Goal: Task Accomplishment & Management: Manage account settings

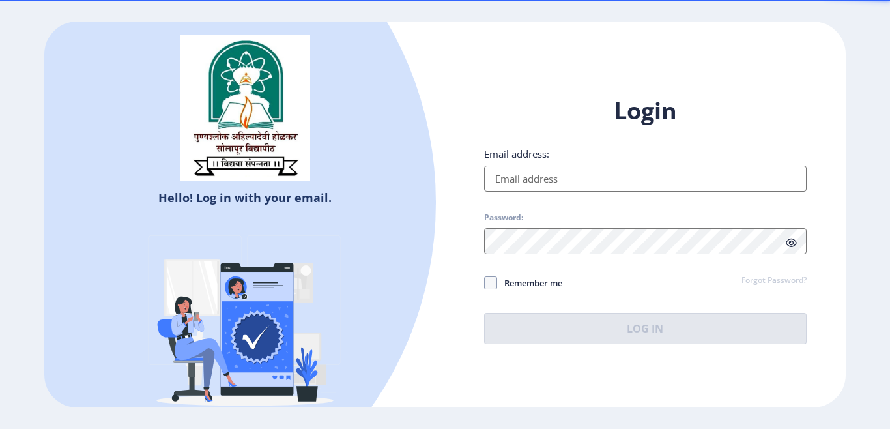
click at [548, 177] on input "Email address:" at bounding box center [645, 179] width 323 height 26
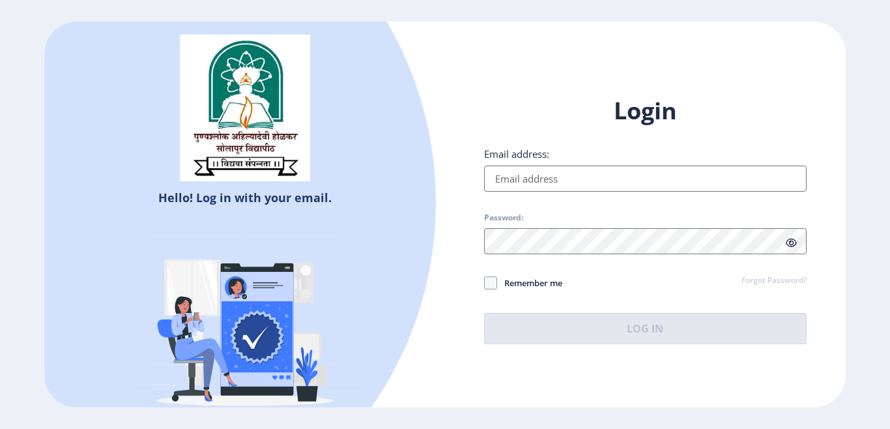
type input "S"
type input "[EMAIL_ADDRESS][DOMAIN_NAME]"
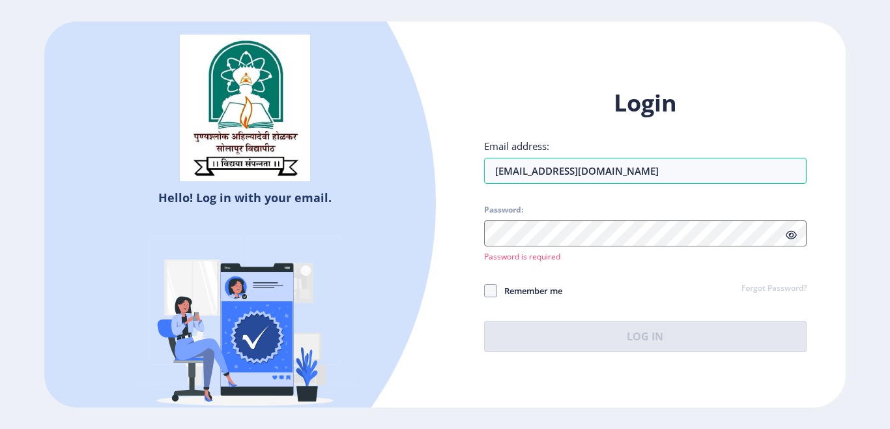
click at [772, 280] on div "Login Email address: shubhangi28dhage@gmail.com Password: Password is required …" at bounding box center [645, 219] width 323 height 265
click at [771, 288] on link "Forgot Password?" at bounding box center [774, 289] width 65 height 12
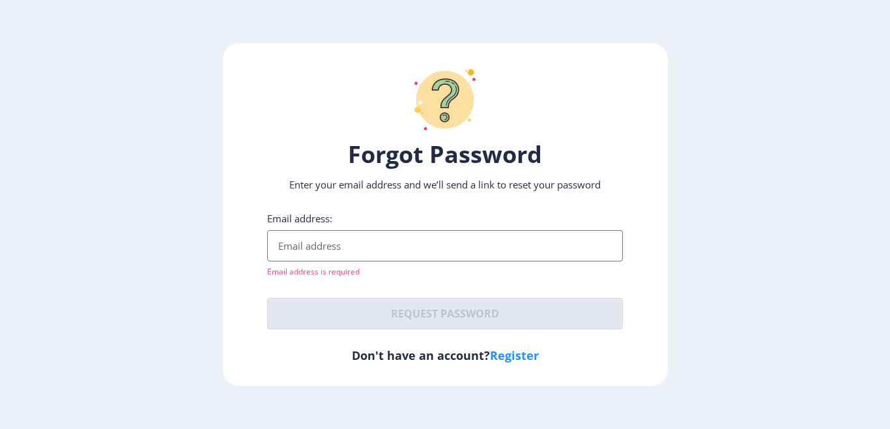
drag, startPoint x: 343, startPoint y: 211, endPoint x: 326, endPoint y: 248, distance: 40.6
click at [326, 248] on div "Forgot Password Enter your email address and we’ll send a link to reset your pa…" at bounding box center [445, 214] width 445 height 343
click at [326, 249] on input "Email address:" at bounding box center [445, 245] width 356 height 31
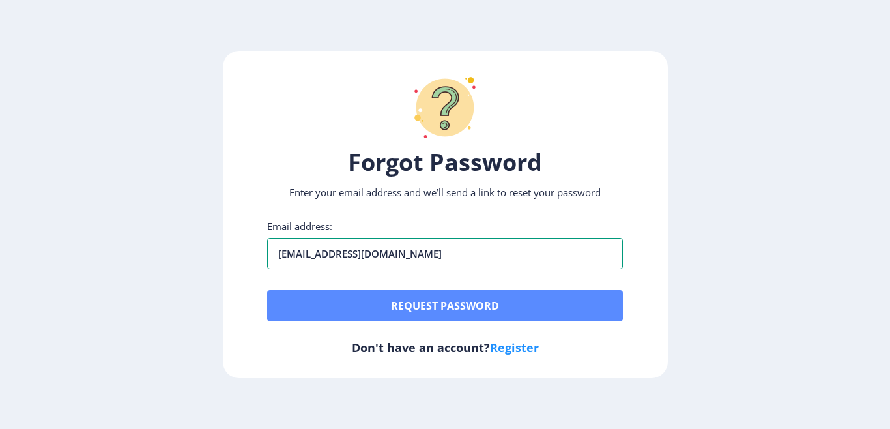
type input "[EMAIL_ADDRESS][DOMAIN_NAME]"
click at [472, 303] on button "Request password" at bounding box center [445, 305] width 356 height 31
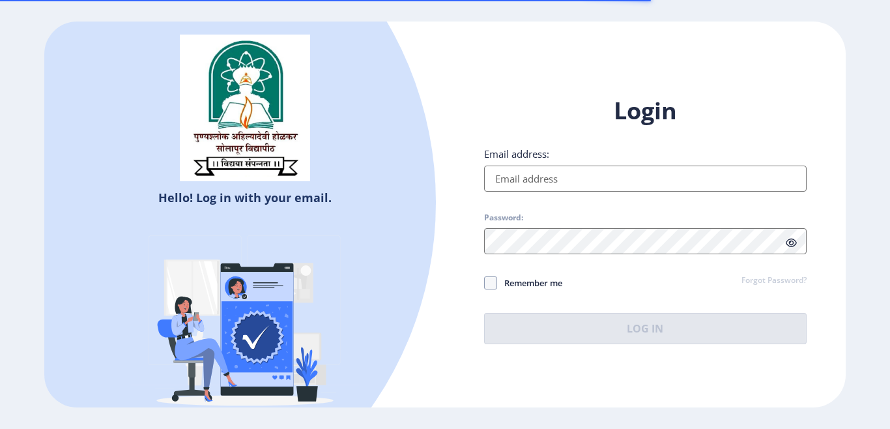
drag, startPoint x: 0, startPoint y: 0, endPoint x: 543, endPoint y: 180, distance: 571.8
click at [543, 180] on div "Email address:" at bounding box center [645, 169] width 323 height 44
click at [543, 180] on input "Email address:" at bounding box center [645, 179] width 323 height 26
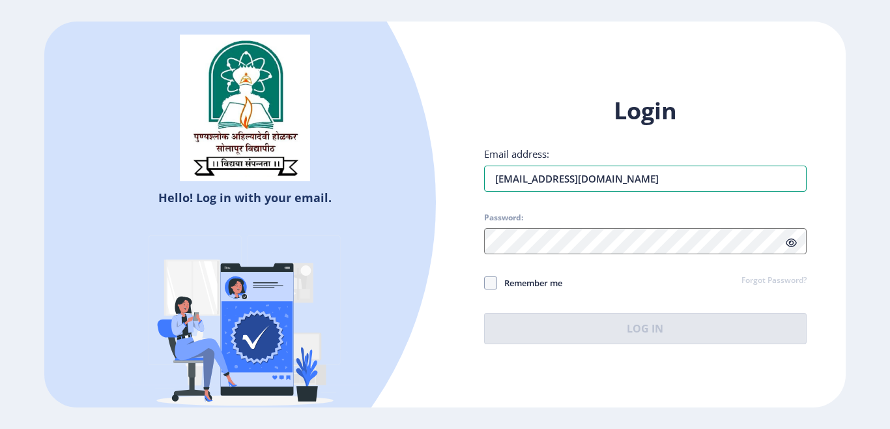
type input "[EMAIL_ADDRESS][DOMAIN_NAME]"
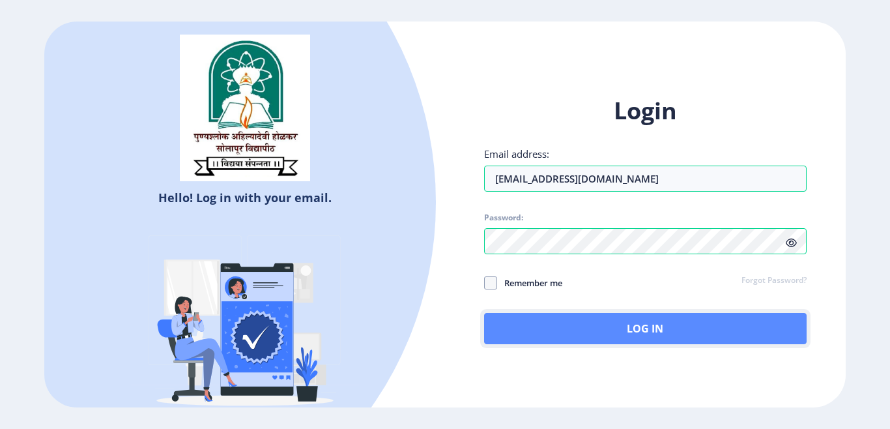
click at [653, 336] on button "Log In" at bounding box center [645, 328] width 323 height 31
